Goal: Find specific page/section: Find specific page/section

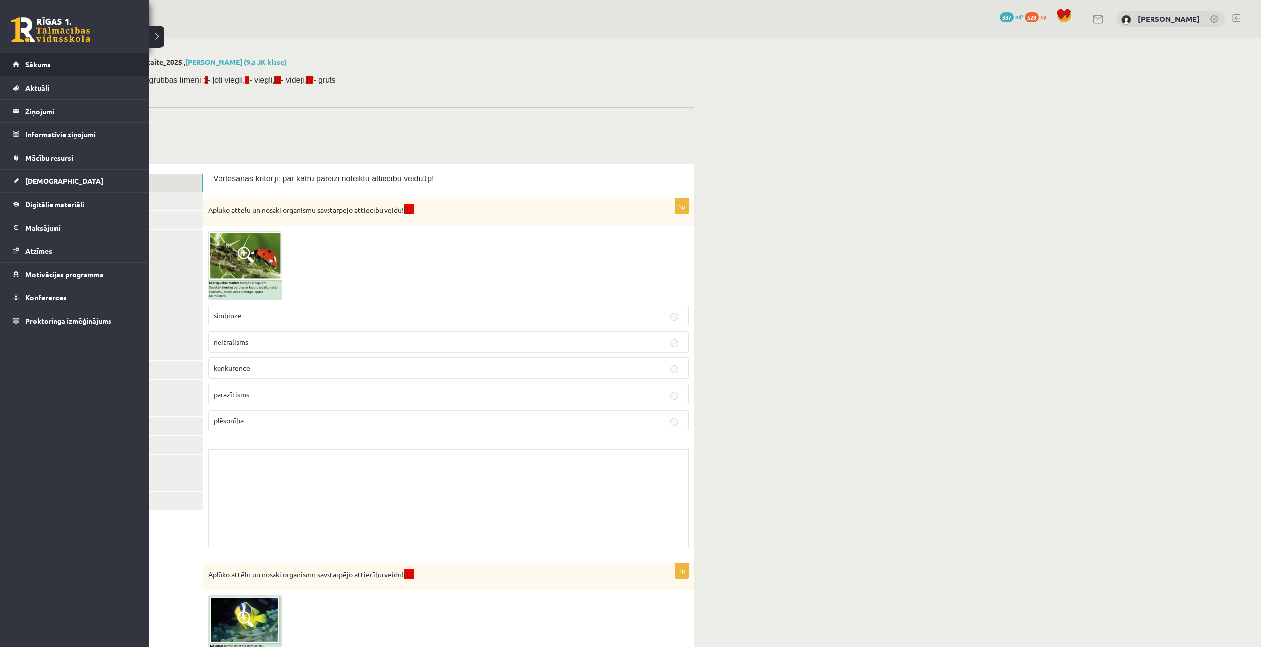
click at [18, 63] on link "Sākums" at bounding box center [74, 64] width 123 height 23
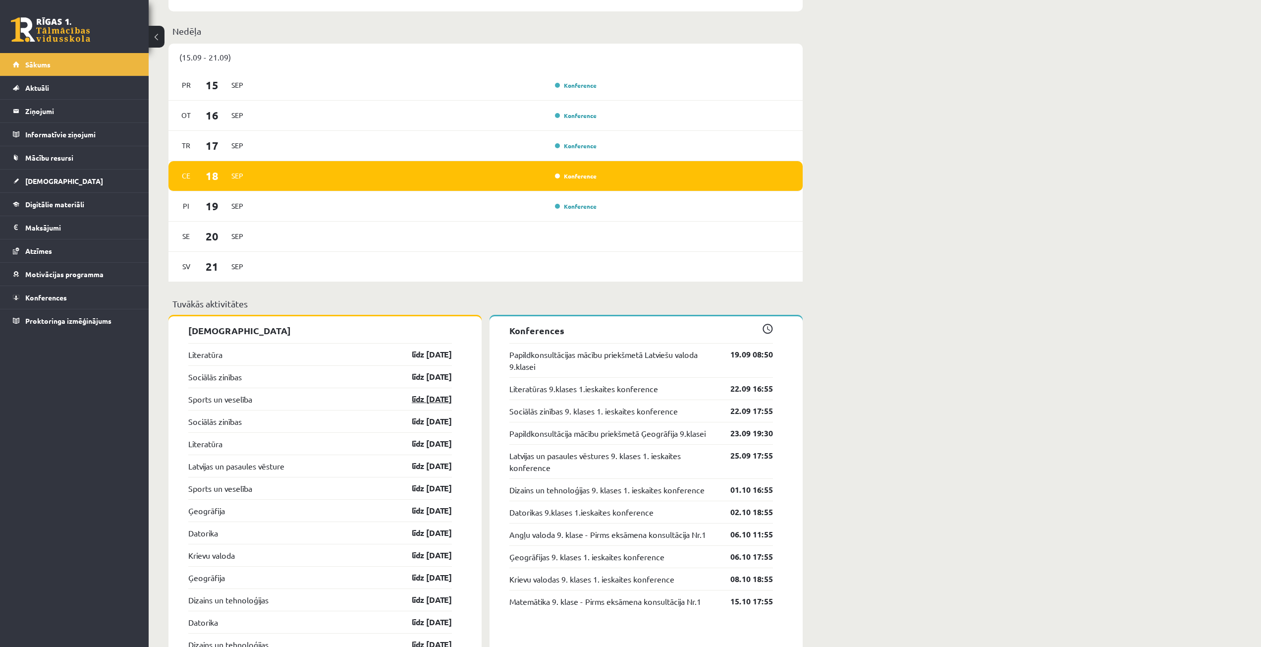
scroll to position [694, 0]
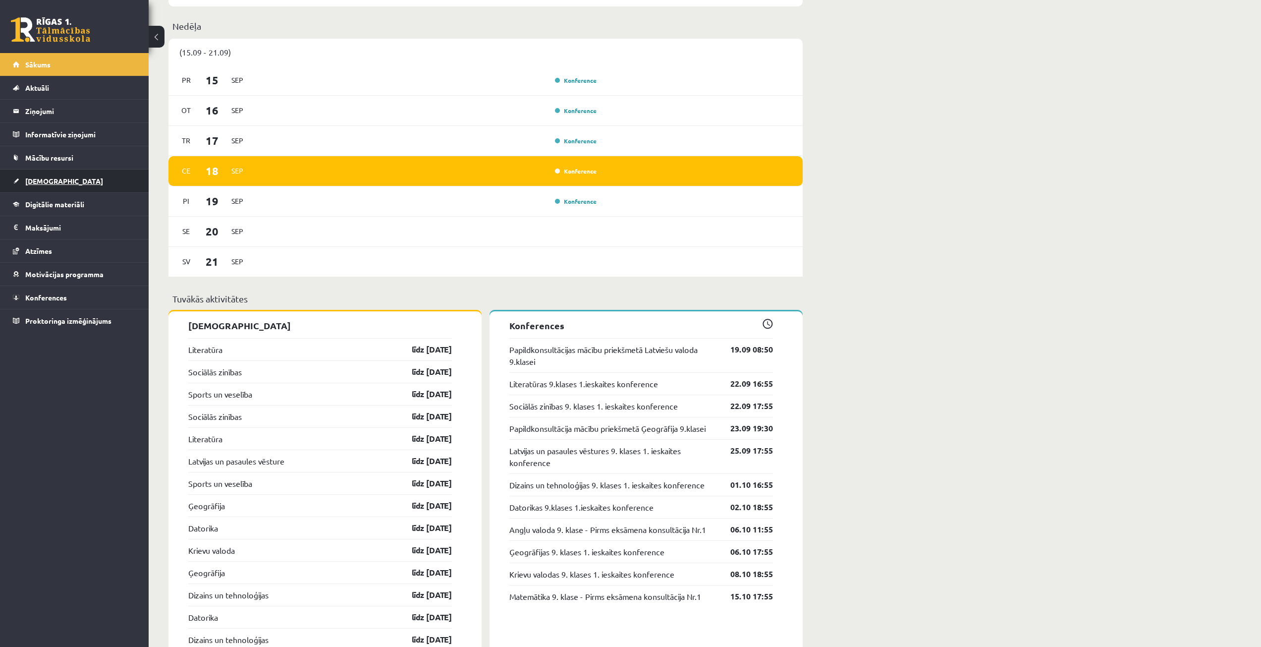
click at [85, 177] on link "[DEMOGRAPHIC_DATA]" at bounding box center [74, 180] width 123 height 23
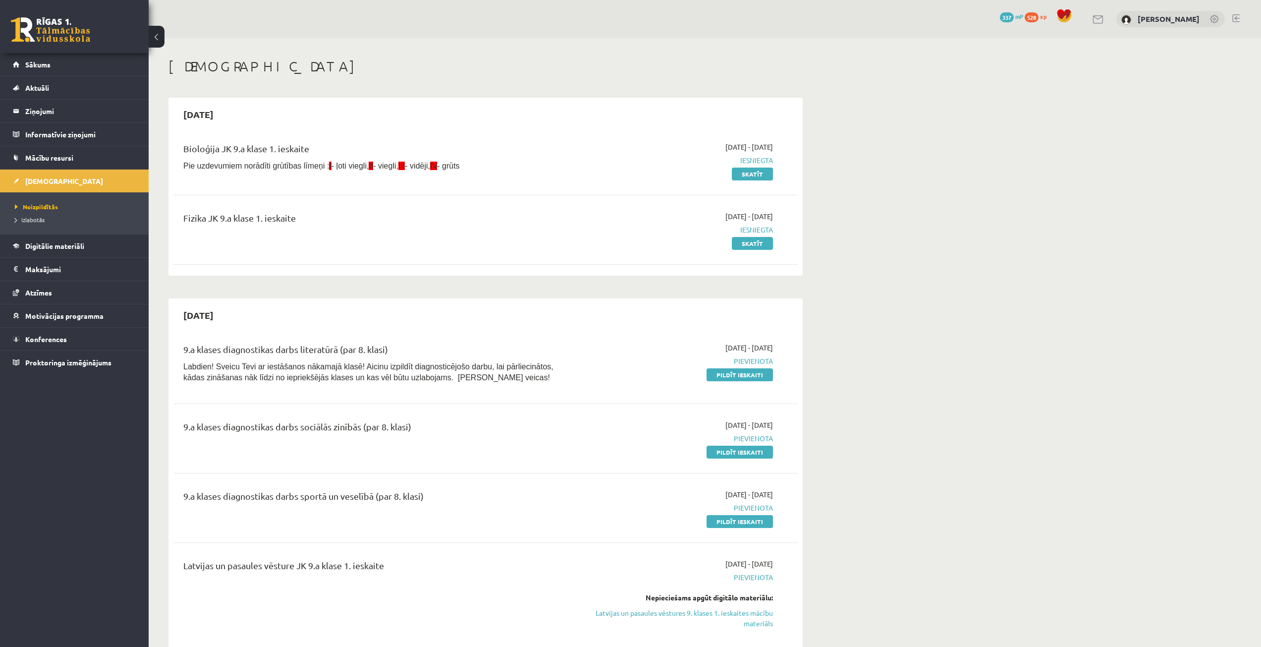
click at [63, 54] on link "Sākums" at bounding box center [74, 64] width 123 height 23
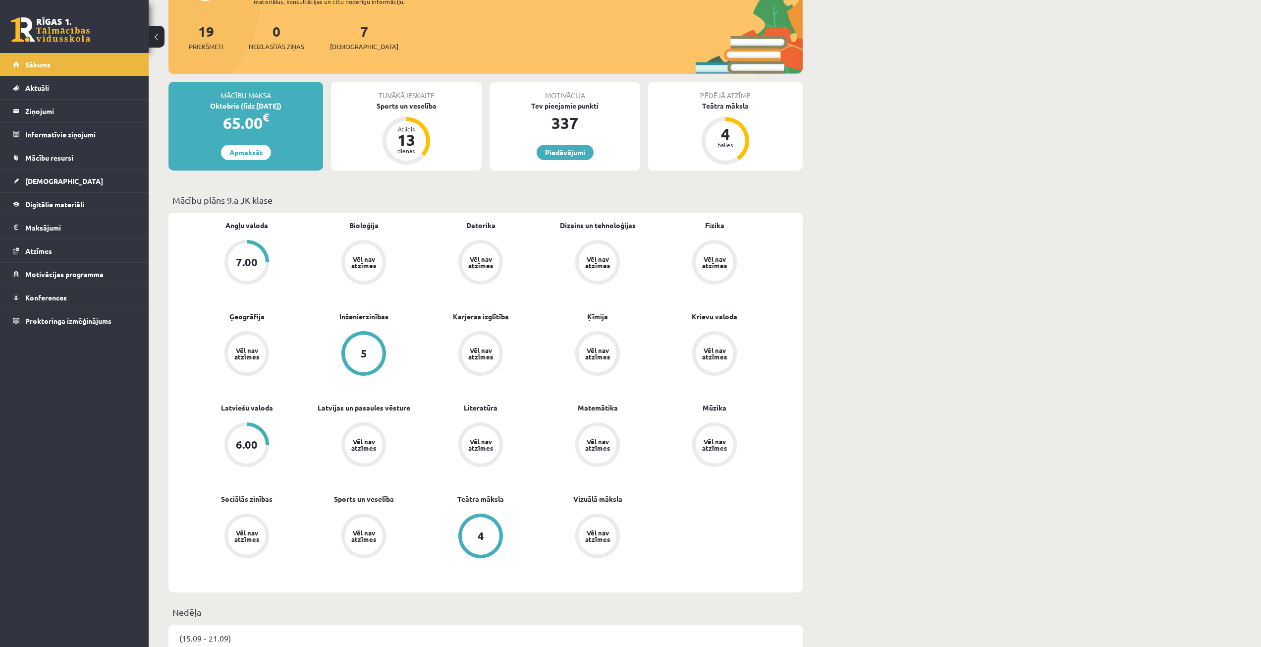
scroll to position [248, 0]
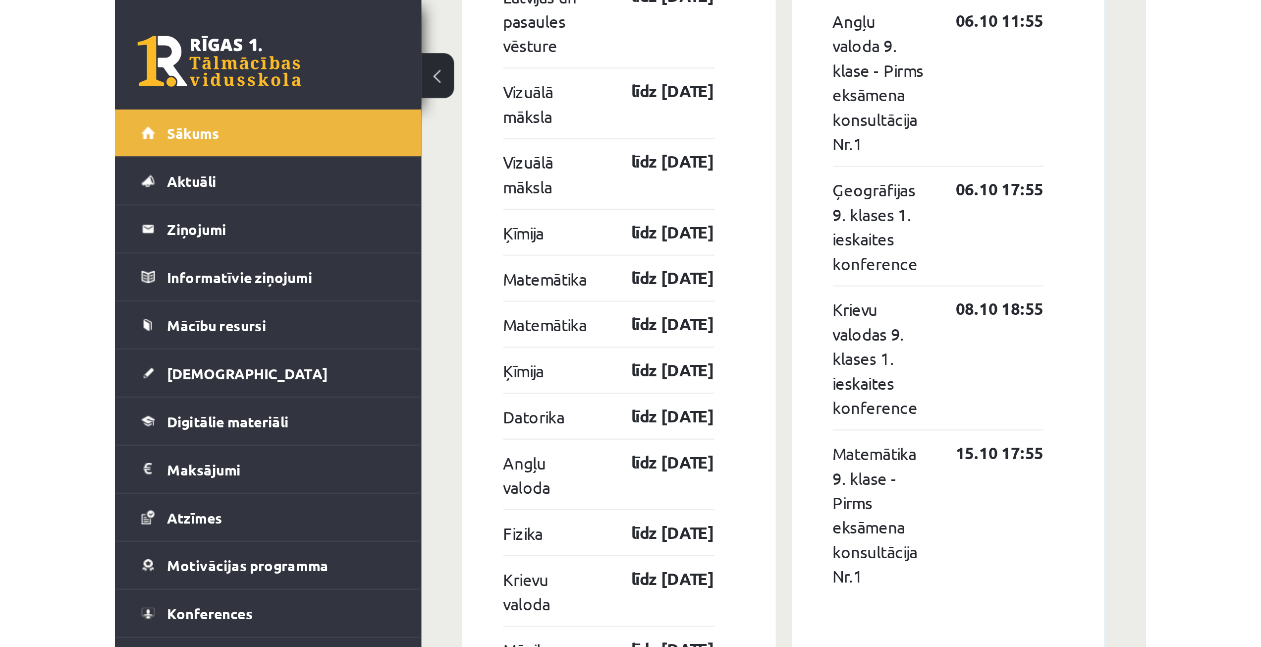
scroll to position [1378, 0]
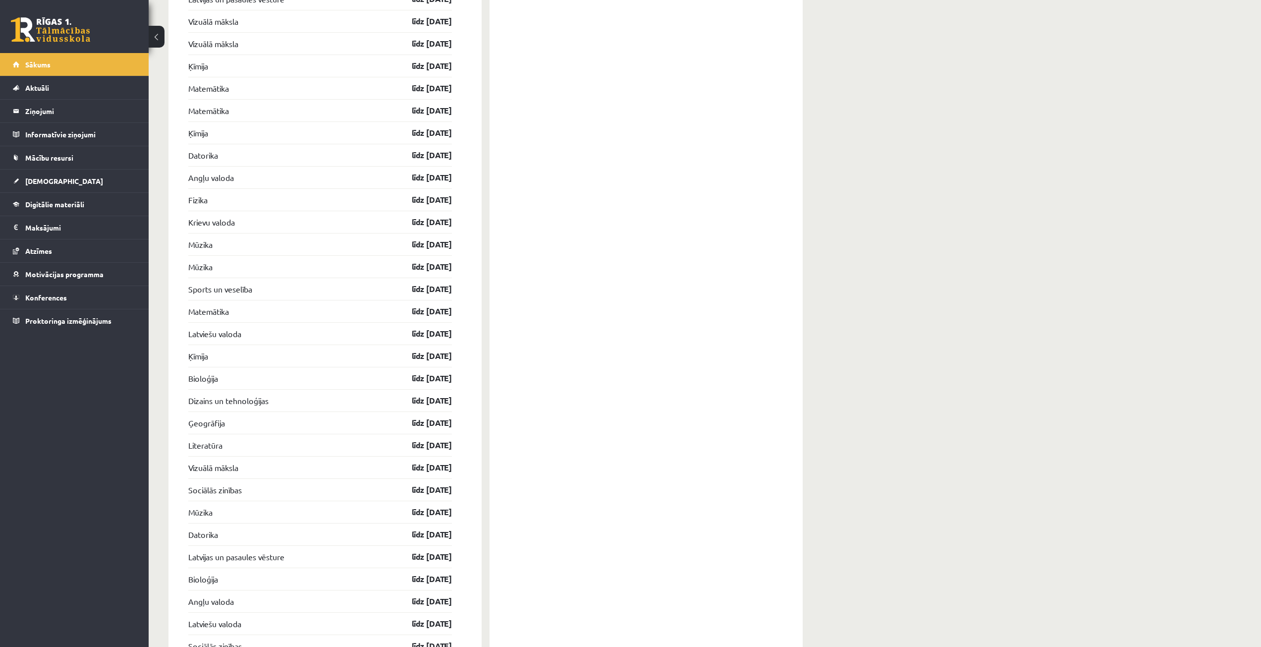
click at [660, 409] on div "Konferences Papildkonsultācijas mācību priekšmetā Latviešu valoda 9.klasei 19.0…" at bounding box center [645, 440] width 313 height 1629
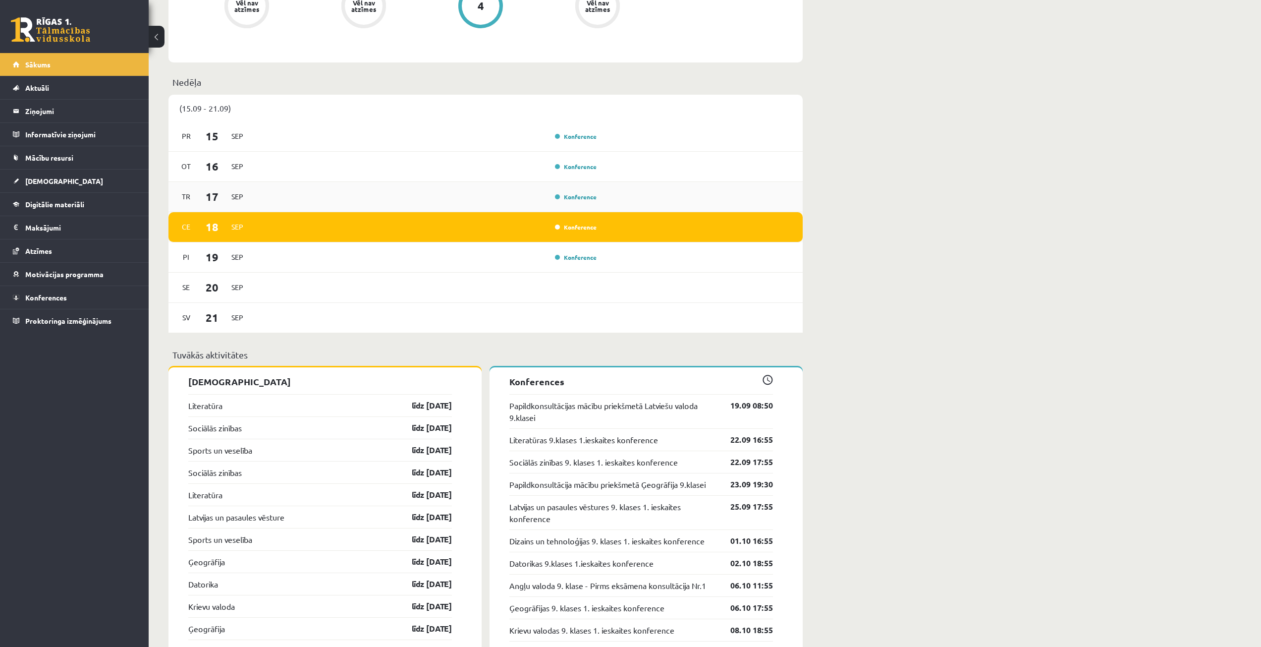
scroll to position [487, 0]
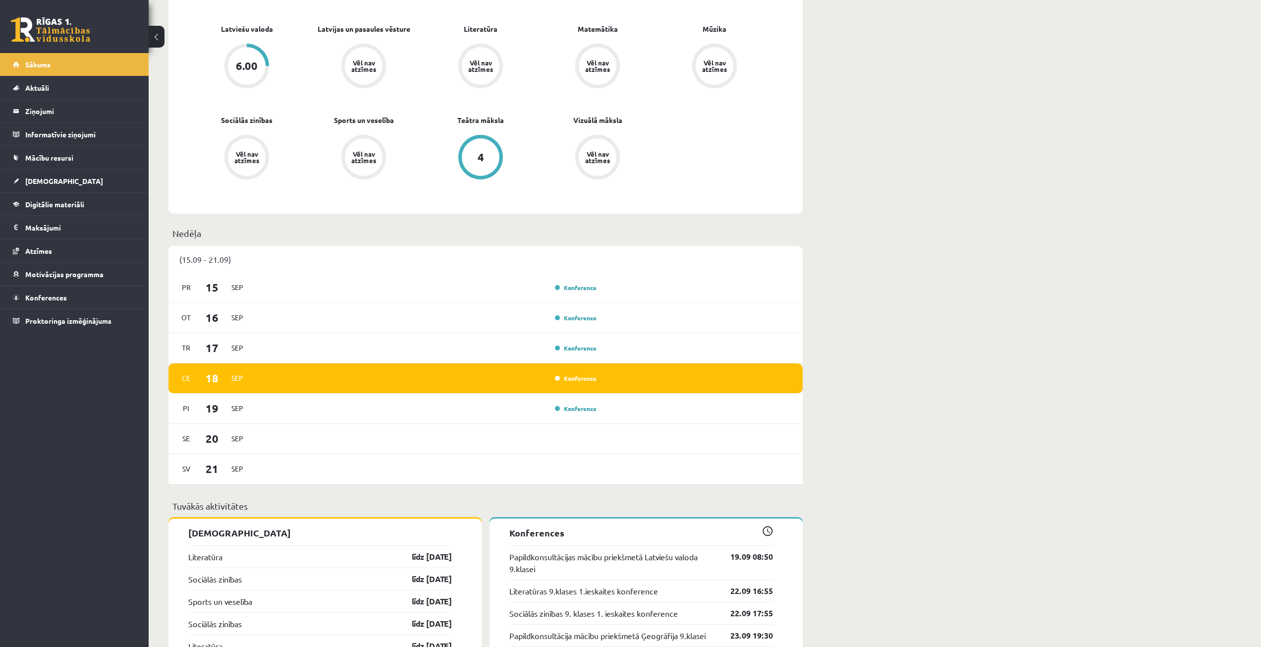
click at [567, 375] on div "Konference" at bounding box center [575, 378] width 50 height 10
click at [568, 379] on link "Konference" at bounding box center [576, 378] width 42 height 8
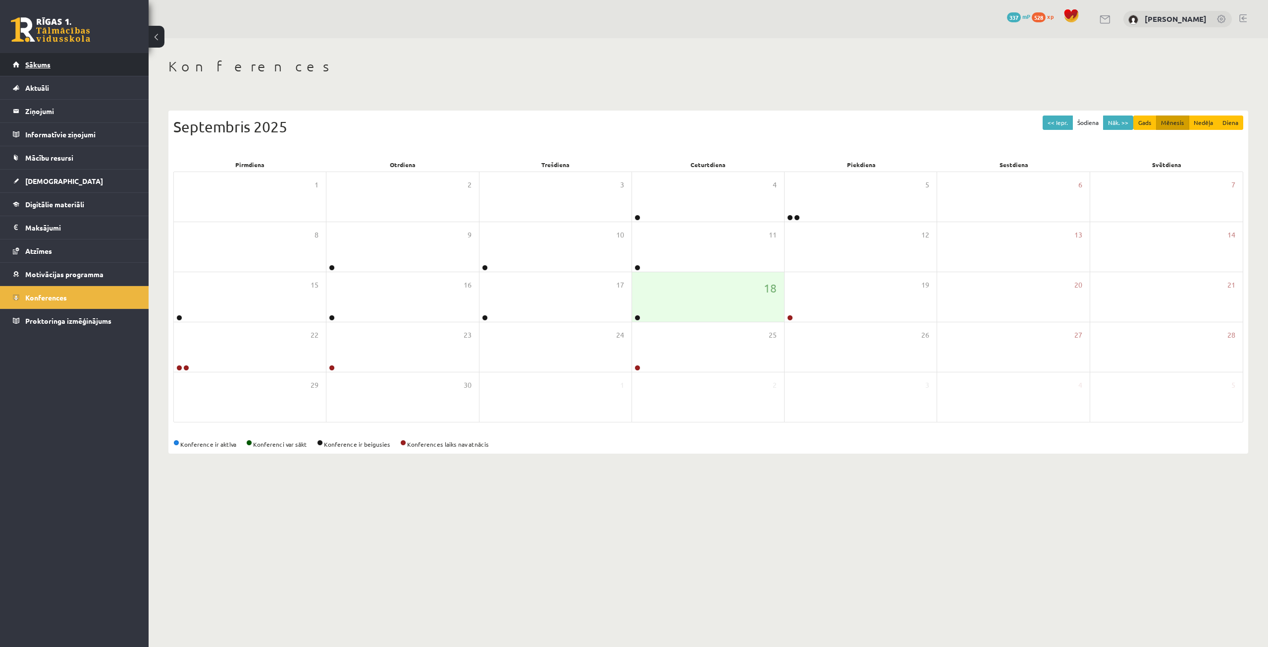
click at [63, 69] on link "Sākums" at bounding box center [74, 64] width 123 height 23
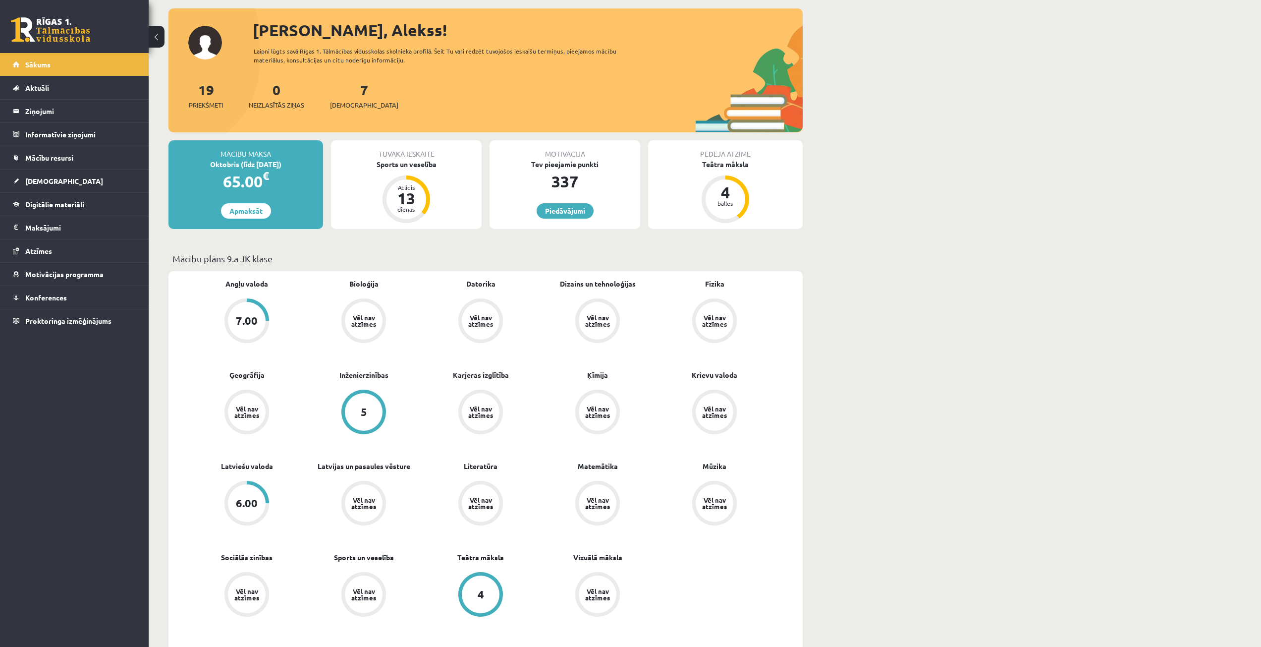
scroll to position [99, 0]
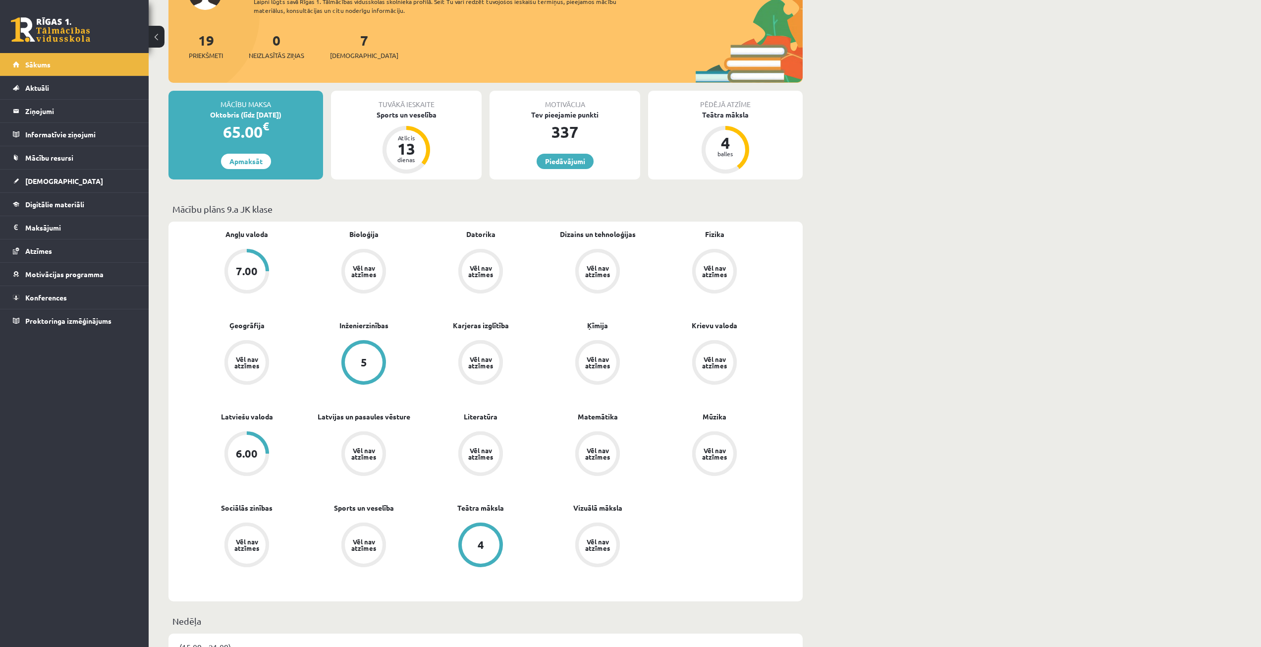
scroll to position [664, 0]
